Goal: Transaction & Acquisition: Purchase product/service

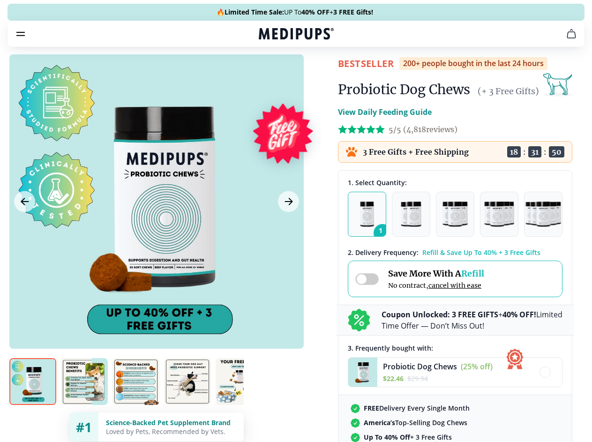
click at [270, 75] on span "Supplements" at bounding box center [293, 79] width 47 height 9
click at [317, 74] on icon "button" at bounding box center [322, 79] width 11 height 11
click at [566, 39] on icon "cart" at bounding box center [571, 33] width 11 height 11
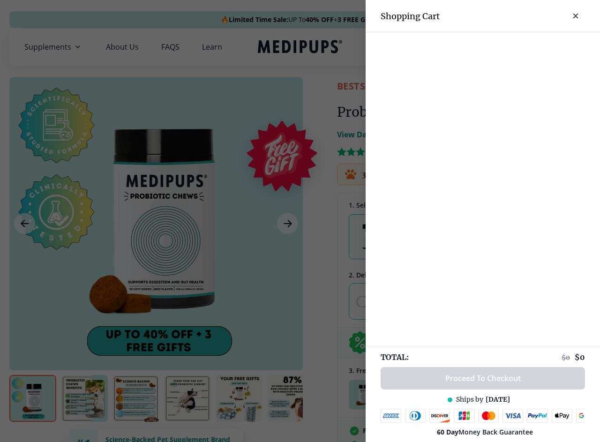
click at [456, 47] on div at bounding box center [483, 39] width 234 height 15
click at [529, 47] on div at bounding box center [483, 39] width 234 height 15
click at [560, 47] on div at bounding box center [483, 39] width 234 height 15
click at [156, 224] on div at bounding box center [300, 221] width 600 height 442
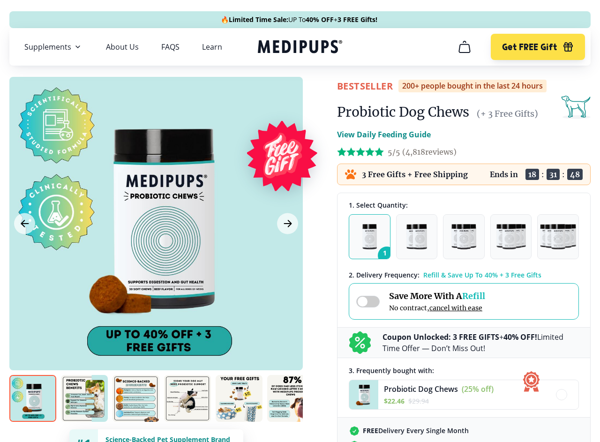
click at [24, 224] on icon "Previous Image" at bounding box center [24, 223] width 7 height 7
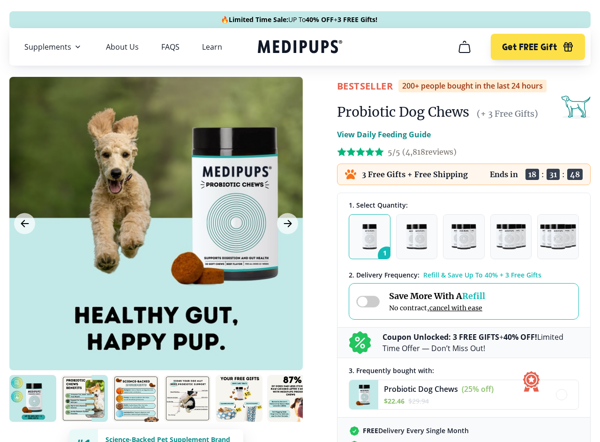
click at [287, 224] on icon "Next Image" at bounding box center [287, 223] width 7 height 7
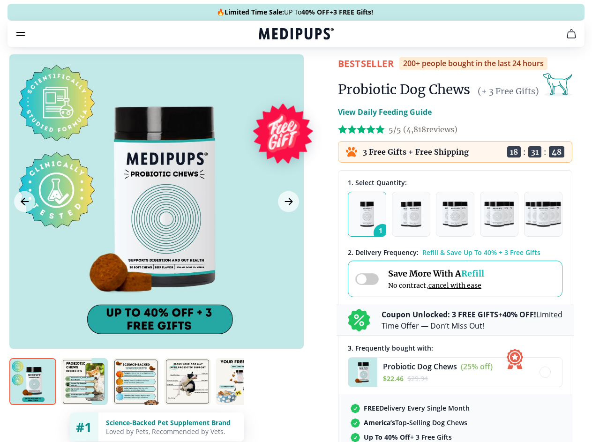
click at [33, 398] on img at bounding box center [32, 381] width 47 height 47
